Goal: Task Accomplishment & Management: Manage account settings

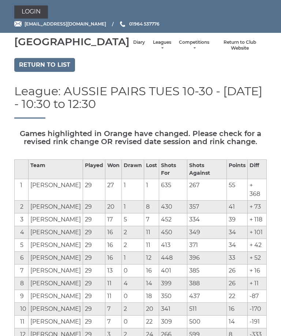
click at [152, 52] on link "Leagues" at bounding box center [161, 45] width 19 height 12
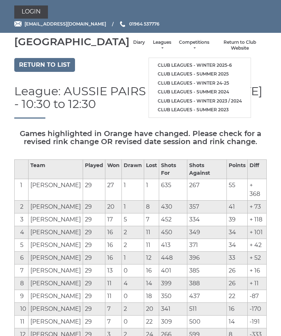
click at [193, 64] on link "Club leagues - Winter 2025-6" at bounding box center [200, 65] width 102 height 9
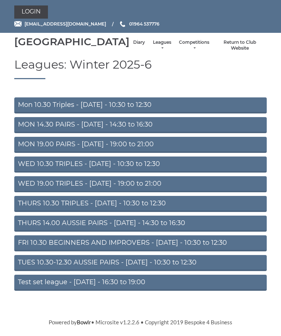
click at [142, 153] on link "MON 19.00 PAIRS - Monday - 19:00 to 21:00" at bounding box center [140, 145] width 252 height 16
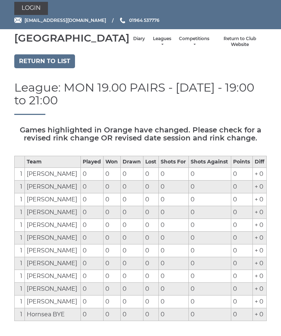
scroll to position [2, 0]
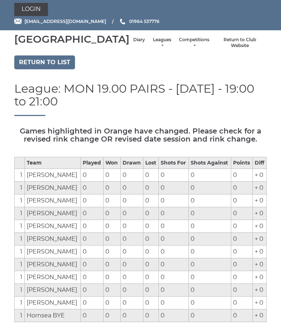
click at [58, 70] on link "Return to list" at bounding box center [44, 63] width 61 height 14
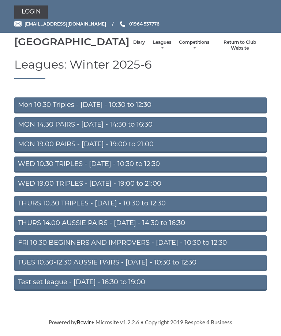
click at [117, 271] on link "TUES 10.30-12.30 AUSSIE PAIRS - [DATE] - 10:30 to 12:30" at bounding box center [140, 263] width 252 height 16
click at [117, 193] on link "WED 19.00 TRIPLES - Wednesday - 19:00 to 21:00" at bounding box center [140, 184] width 252 height 16
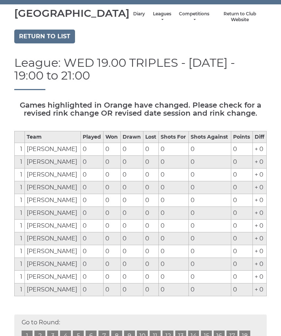
scroll to position [31, 0]
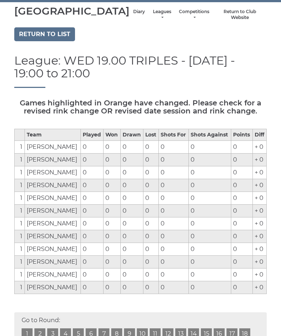
click at [117, 43] on div "Return to list" at bounding box center [140, 35] width 263 height 16
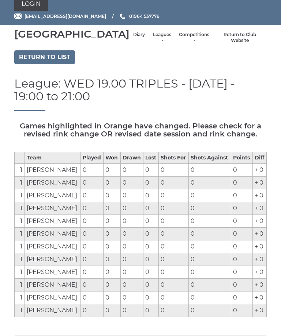
scroll to position [0, 0]
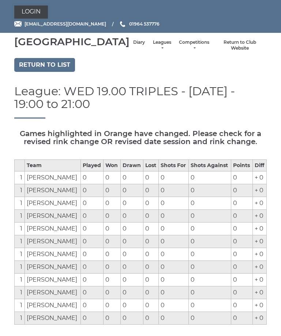
click at [35, 16] on link "Login" at bounding box center [31, 11] width 34 height 13
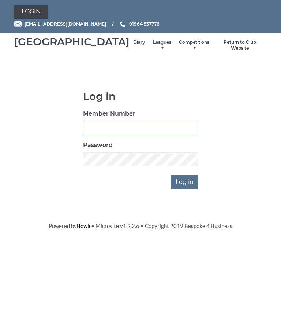
type input "0132"
click at [185, 189] on input "Log in" at bounding box center [184, 182] width 27 height 14
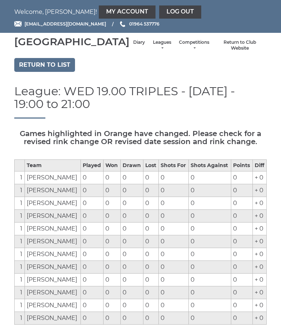
click at [99, 15] on link "My Account" at bounding box center [127, 11] width 57 height 13
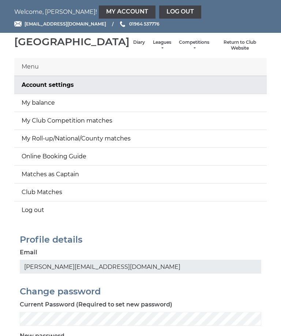
click at [49, 112] on link "My balance" at bounding box center [140, 103] width 252 height 18
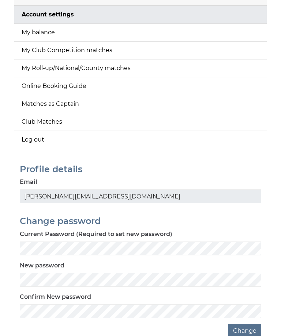
scroll to position [99, 0]
